Goal: Task Accomplishment & Management: Use online tool/utility

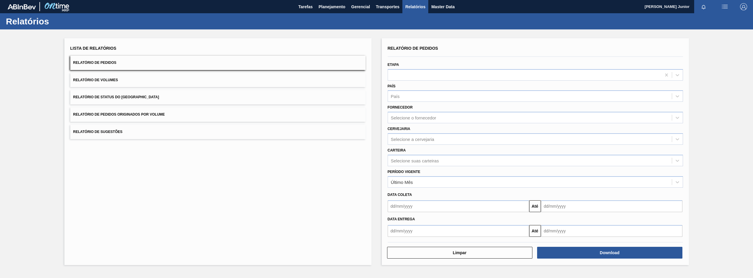
click at [160, 110] on button "Relatório de Pedidos Originados por Volume" at bounding box center [218, 114] width 296 height 14
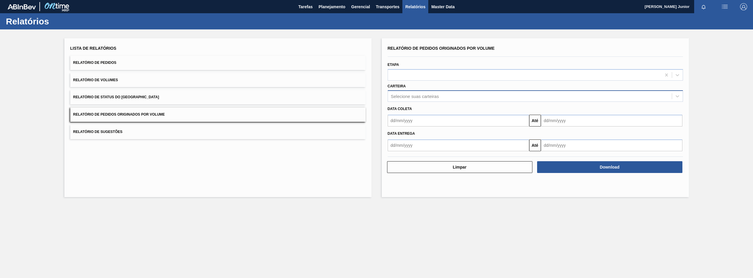
click at [422, 94] on div "Selecione suas carteiras" at bounding box center [415, 96] width 48 height 5
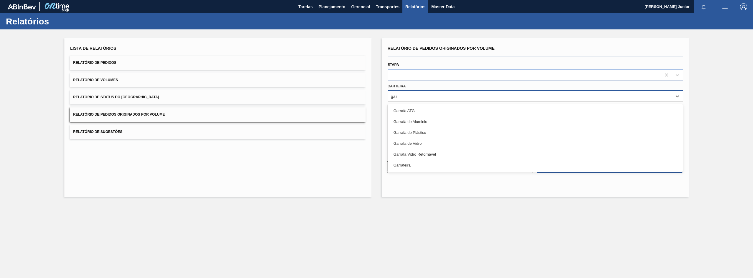
type input "garr"
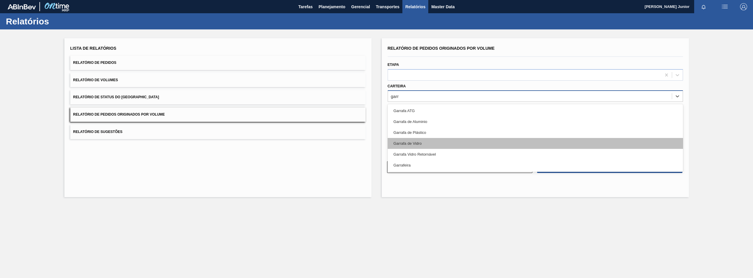
click at [428, 140] on div "Garrafa de Vidro" at bounding box center [536, 143] width 296 height 11
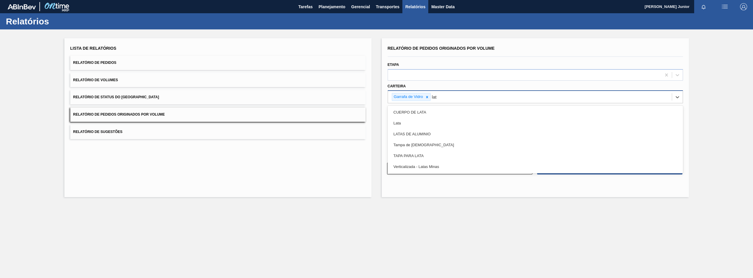
type input "lata"
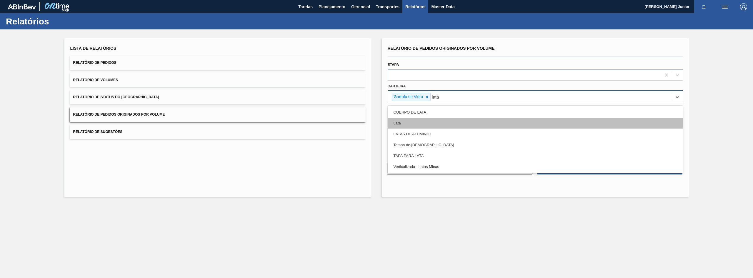
click at [476, 120] on div "Lata" at bounding box center [536, 123] width 296 height 11
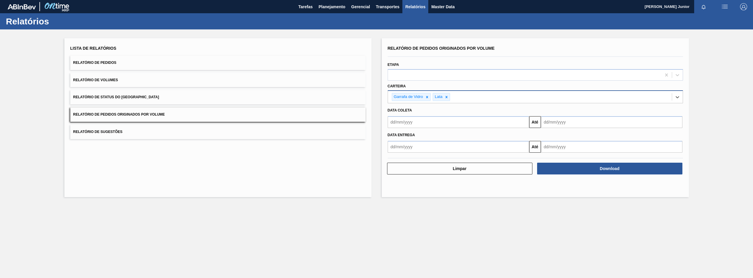
type input "a"
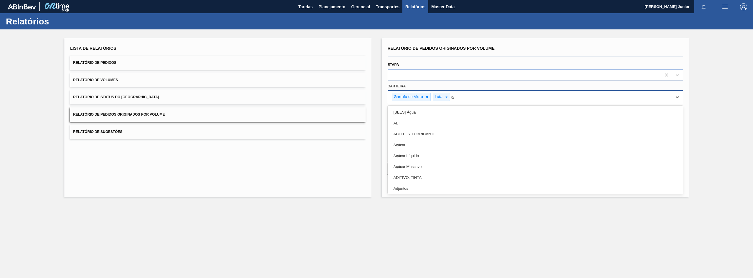
click at [466, 142] on div "Açúcar" at bounding box center [536, 145] width 296 height 11
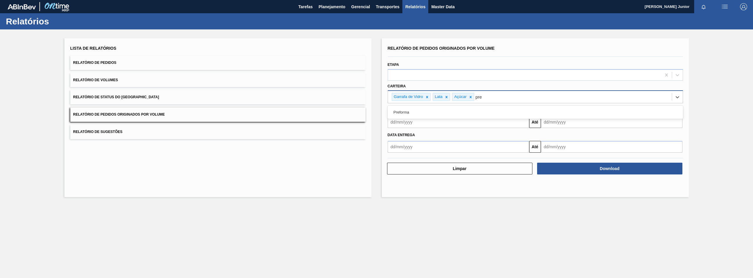
type input "pref"
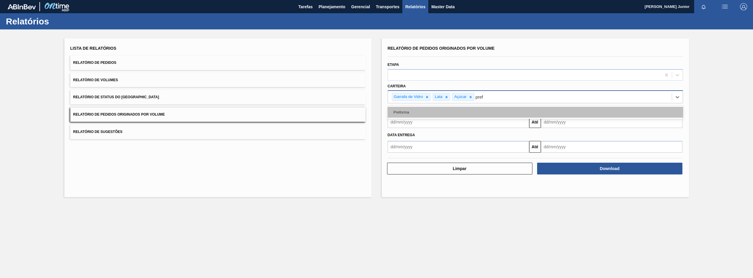
click at [467, 112] on div "Preforma" at bounding box center [536, 112] width 296 height 11
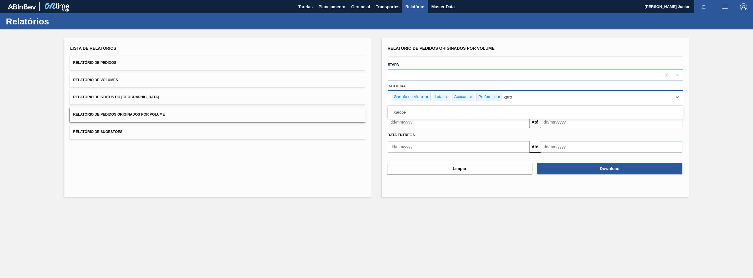
type input "xarop"
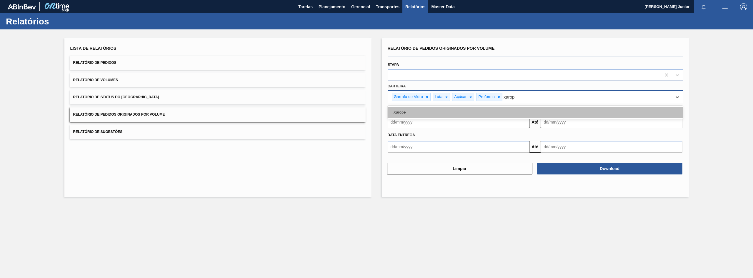
click at [539, 114] on div "Xarope" at bounding box center [536, 112] width 296 height 11
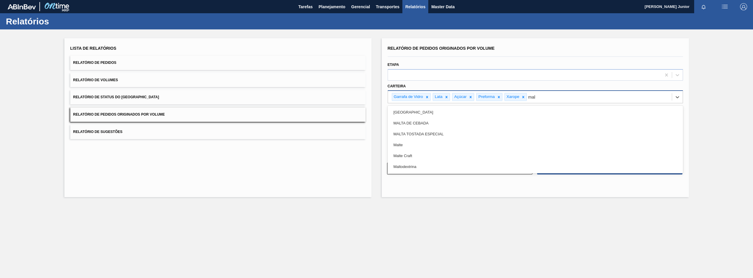
type input "malt"
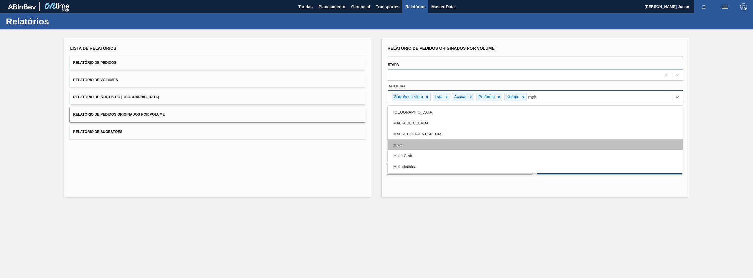
click at [526, 145] on div "Malte" at bounding box center [536, 145] width 296 height 11
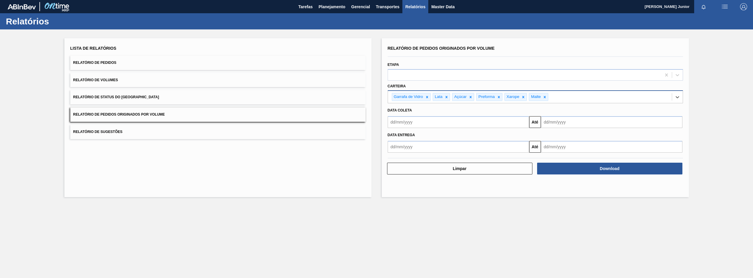
click at [430, 121] on input "text" at bounding box center [459, 122] width 142 height 12
click at [395, 137] on div "agosto 2025" at bounding box center [423, 136] width 71 height 5
click at [394, 135] on button "Previous Month" at bounding box center [393, 136] width 4 height 4
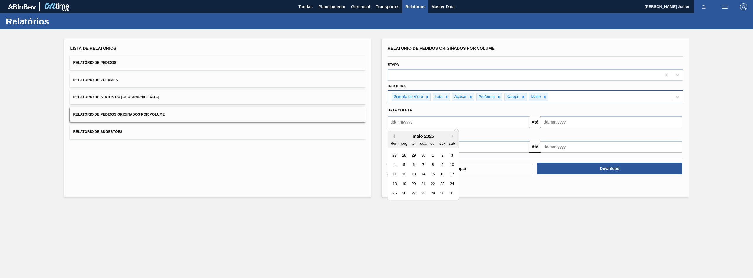
click at [394, 135] on button "Previous Month" at bounding box center [393, 136] width 4 height 4
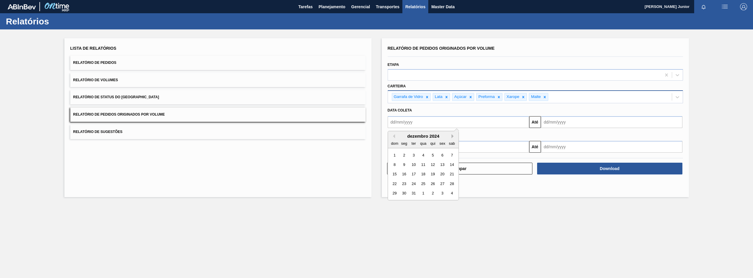
click at [453, 136] on button "Next Month" at bounding box center [454, 136] width 4 height 4
click at [422, 155] on div "1" at bounding box center [423, 155] width 8 height 8
type input "[DATE]"
click at [561, 116] on div "[DATE] Até" at bounding box center [536, 121] width 300 height 13
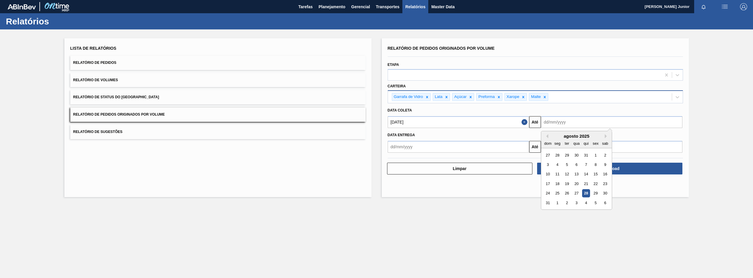
drag, startPoint x: 562, startPoint y: 122, endPoint x: 562, endPoint y: 126, distance: 3.2
click at [562, 122] on input "text" at bounding box center [612, 122] width 142 height 12
click at [576, 193] on div "27" at bounding box center [577, 194] width 8 height 8
type input "[DATE]"
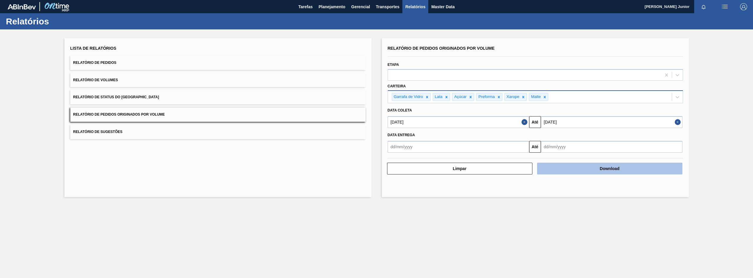
click at [592, 167] on button "Download" at bounding box center [609, 169] width 145 height 12
